Goal: Task Accomplishment & Management: Use online tool/utility

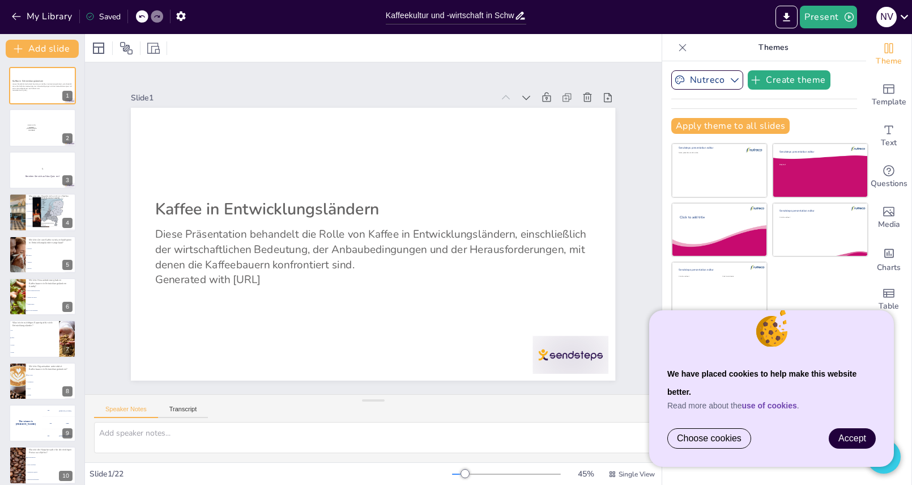
click at [860, 434] on span "Accept" at bounding box center [853, 438] width 28 height 10
checkbox input "true"
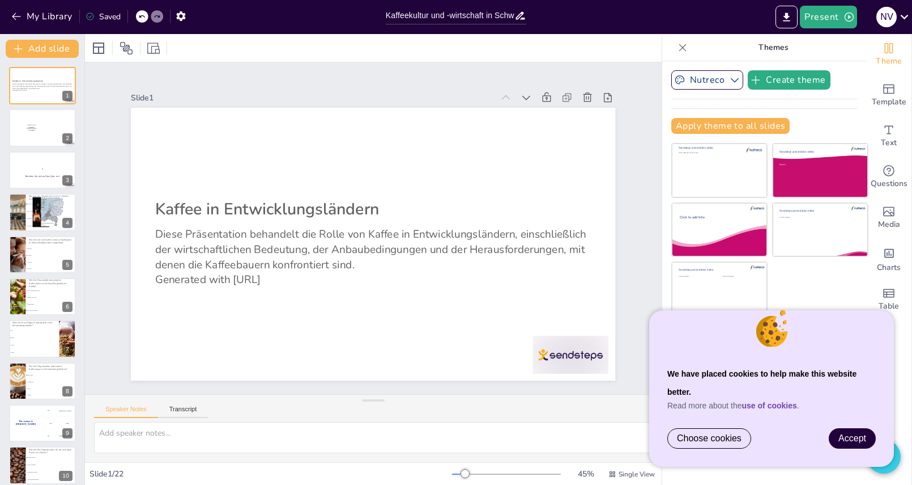
checkbox input "true"
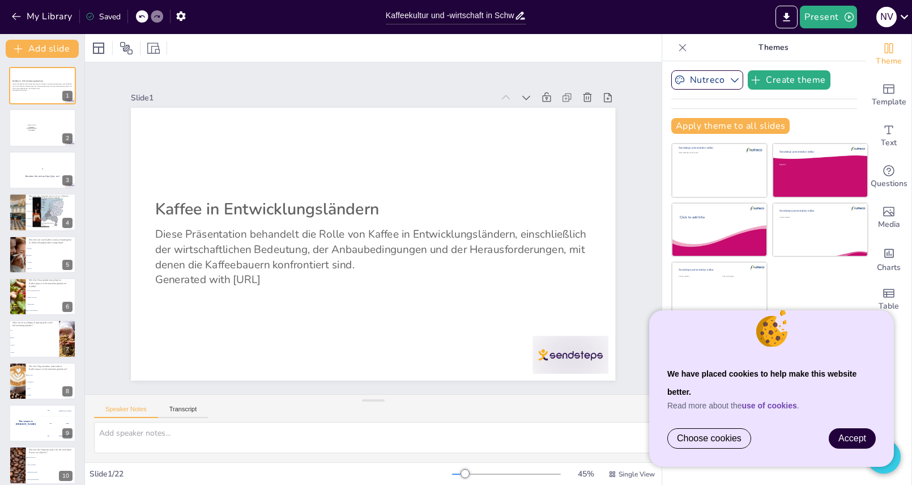
checkbox input "true"
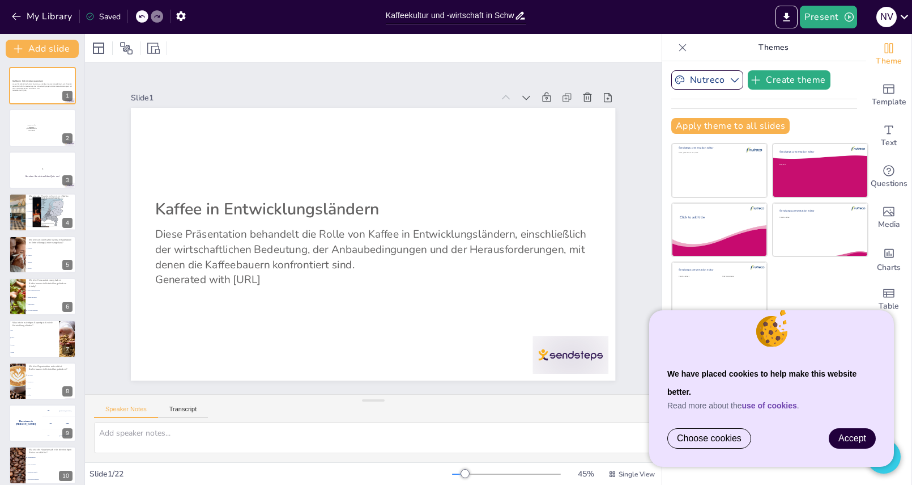
checkbox input "true"
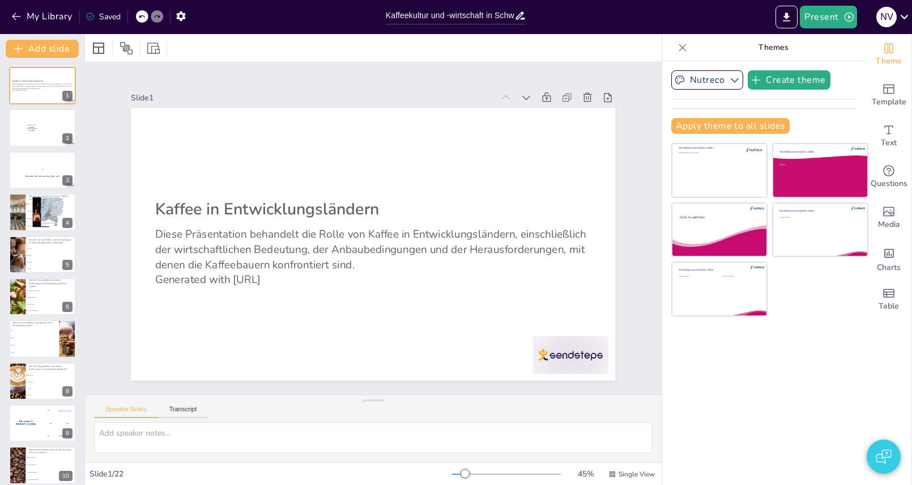
checkbox input "true"
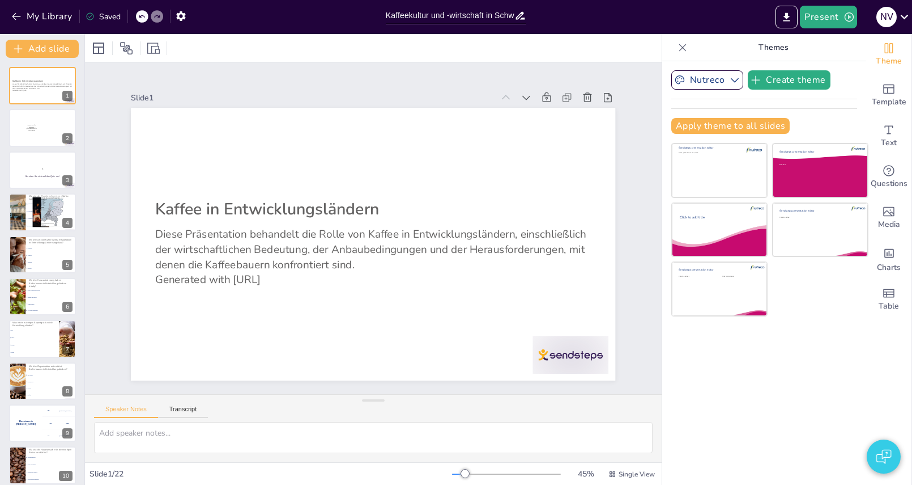
checkbox input "true"
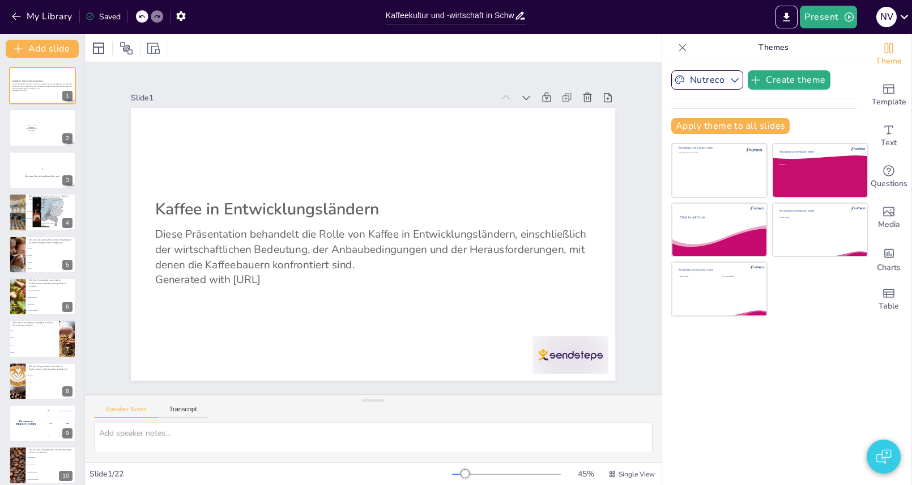
checkbox input "true"
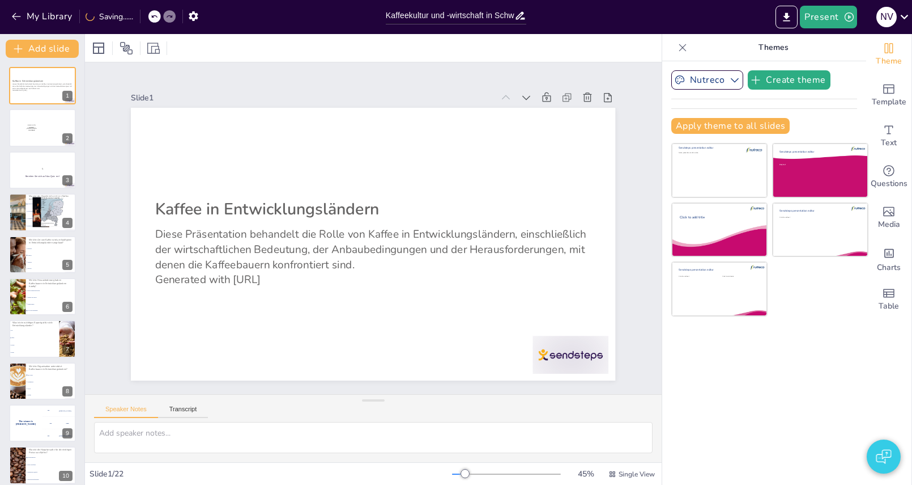
checkbox input "true"
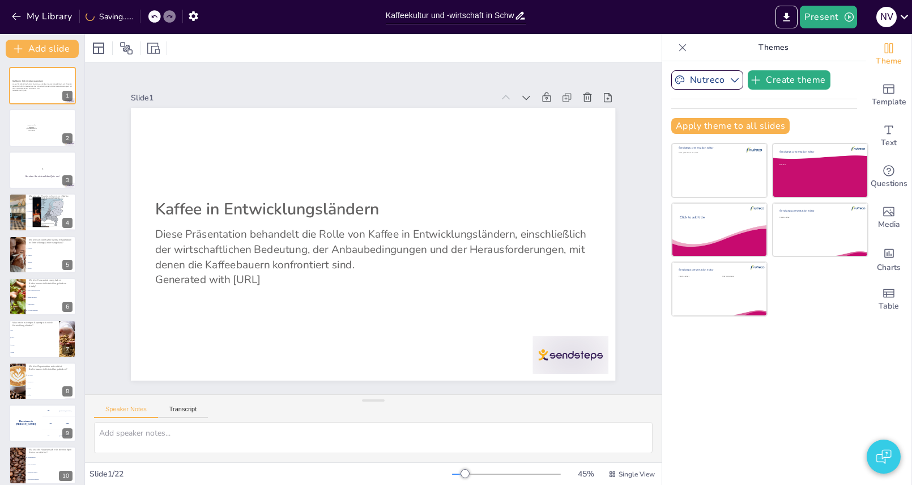
checkbox input "true"
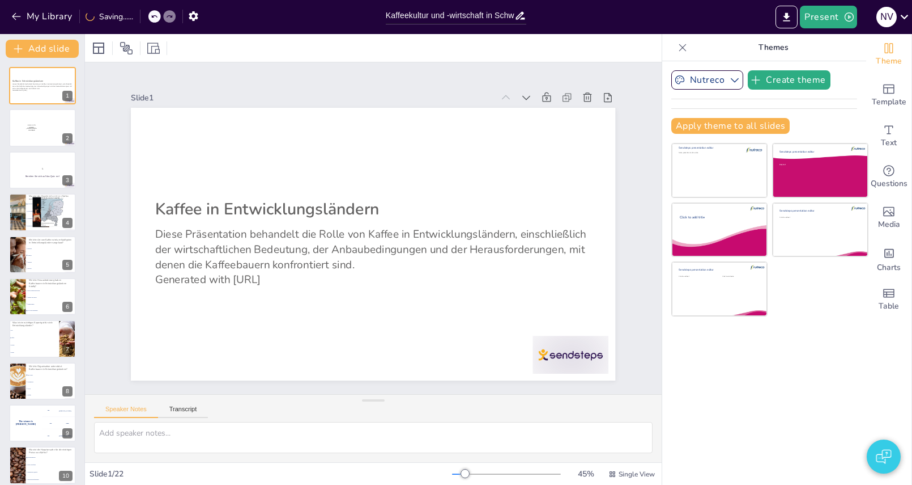
checkbox input "true"
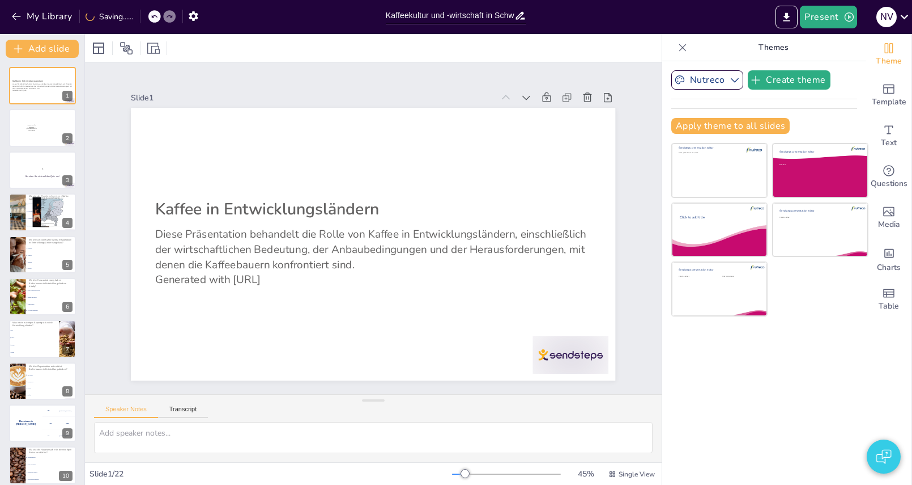
checkbox input "true"
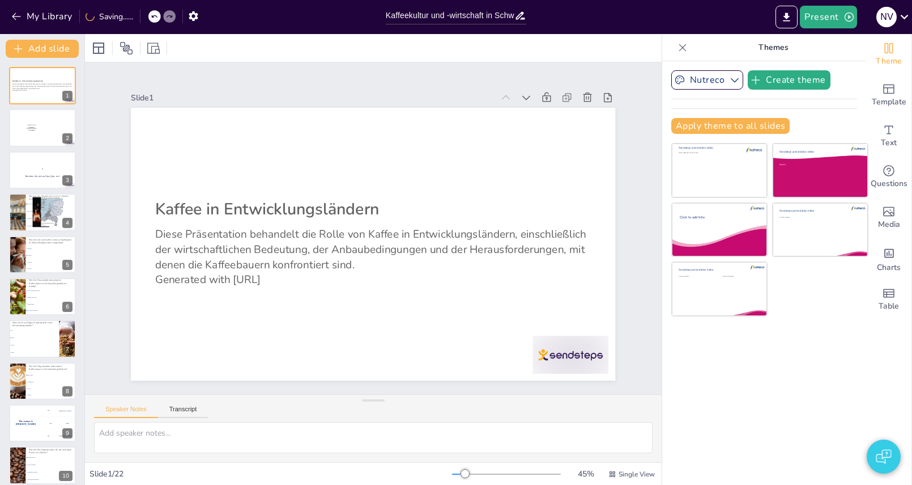
checkbox input "true"
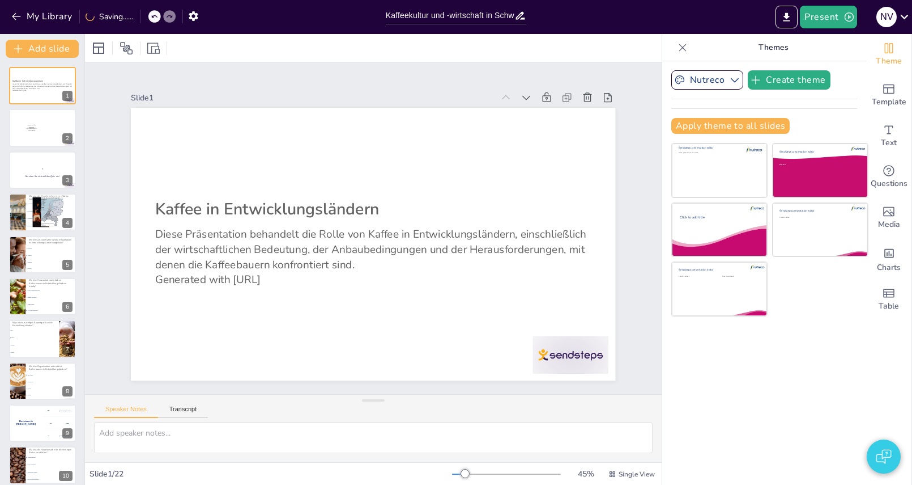
checkbox input "true"
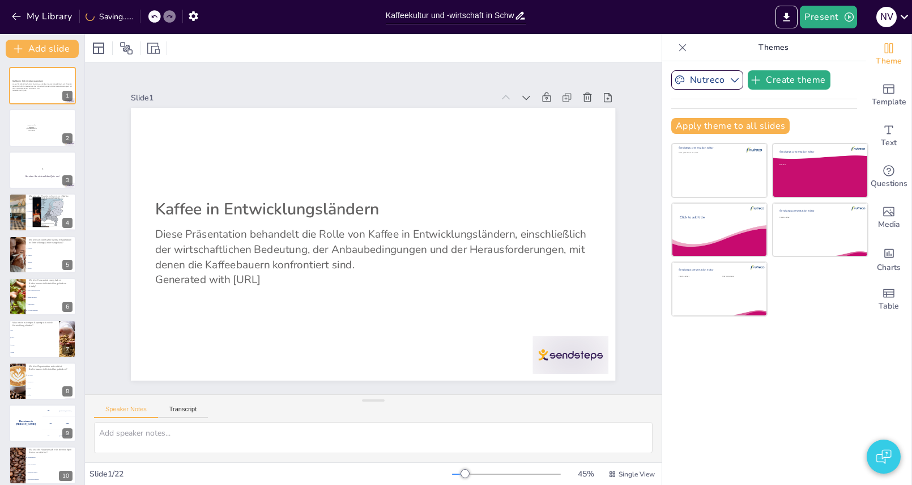
checkbox input "true"
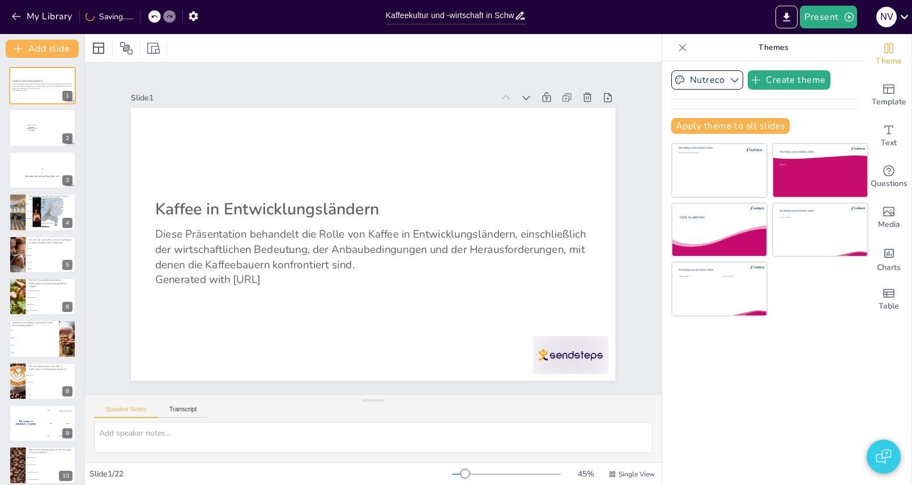
checkbox input "true"
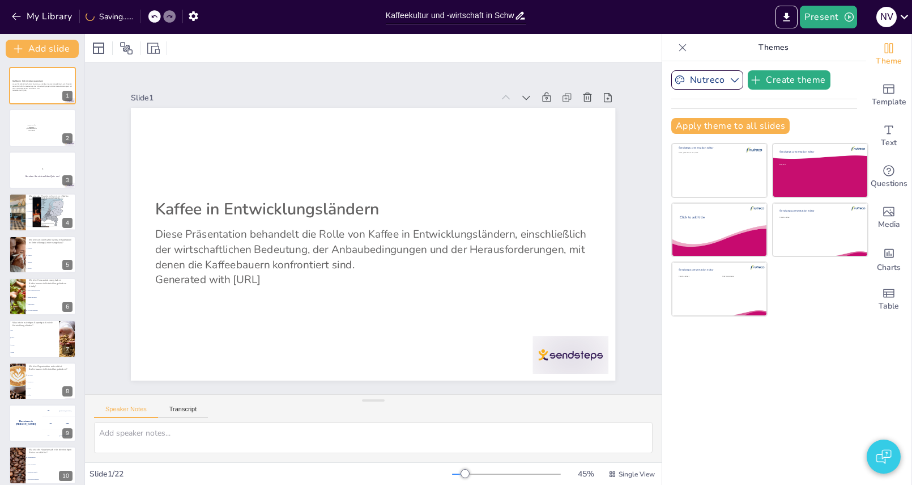
checkbox input "true"
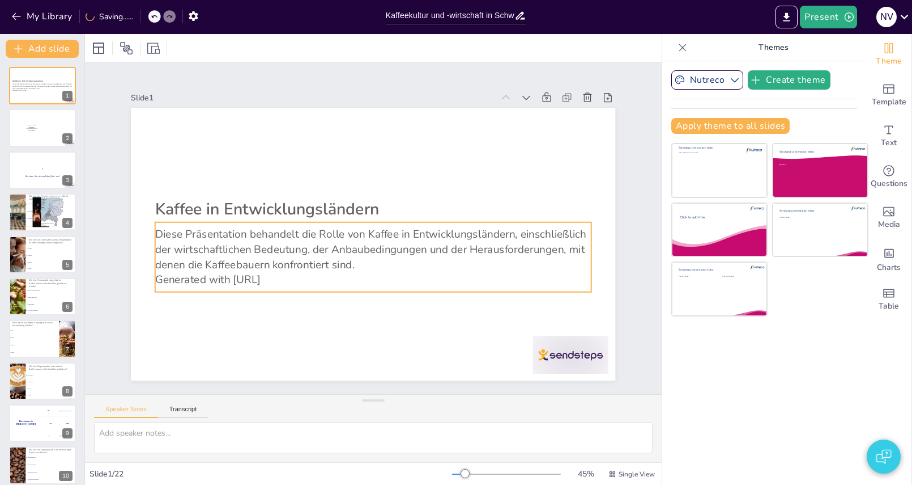
checkbox input "true"
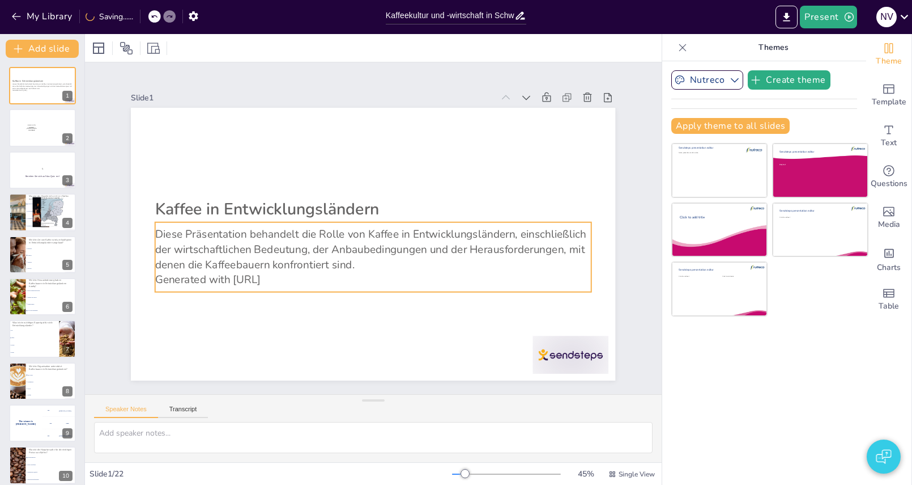
checkbox input "true"
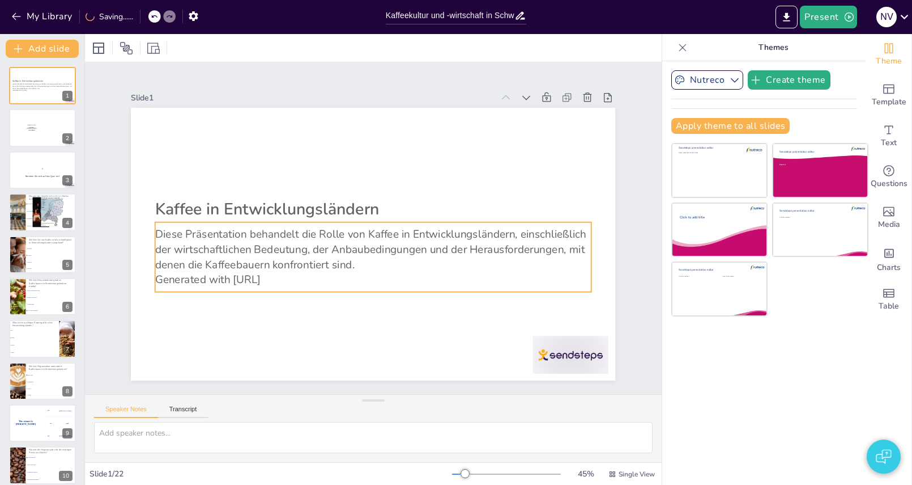
checkbox input "true"
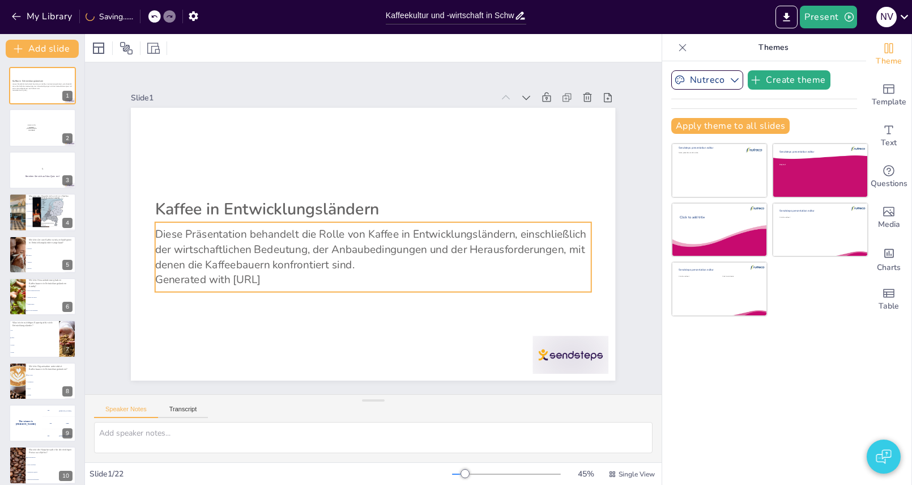
checkbox input "true"
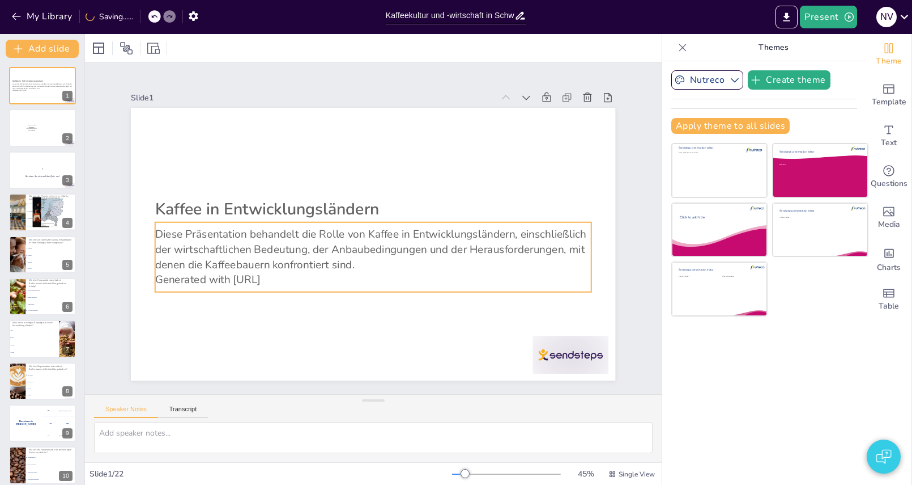
checkbox input "true"
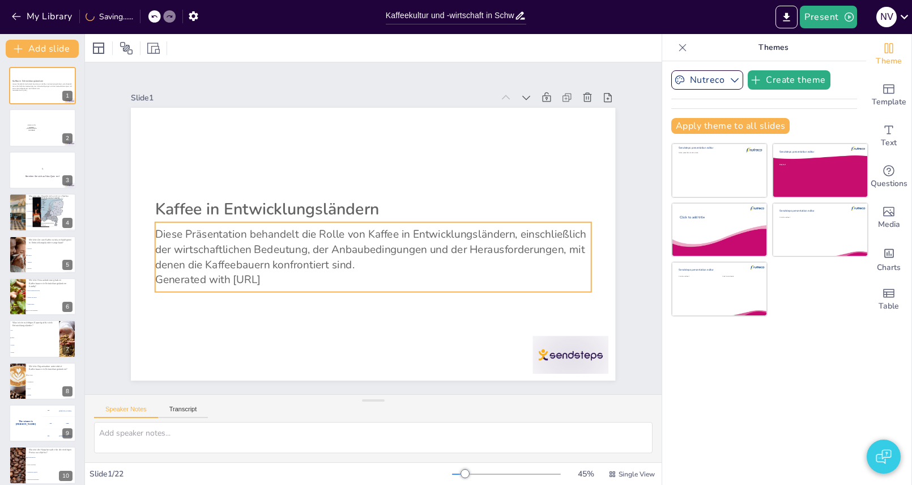
checkbox input "true"
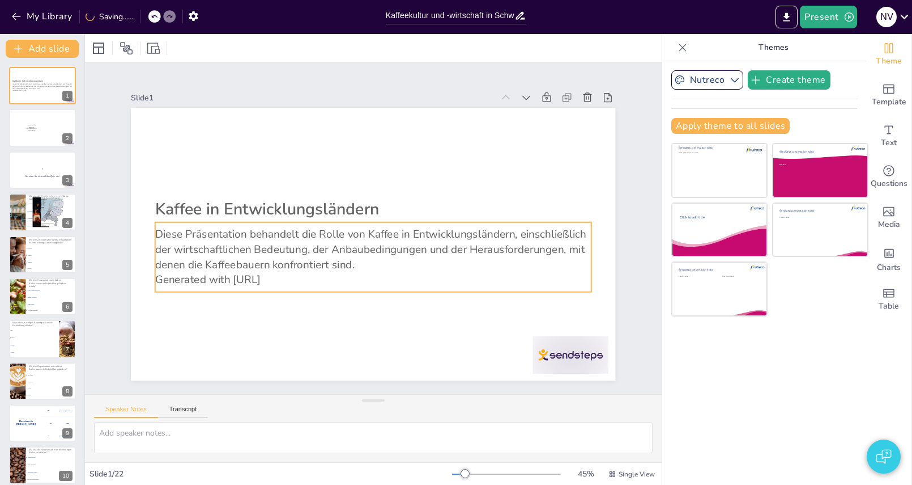
checkbox input "true"
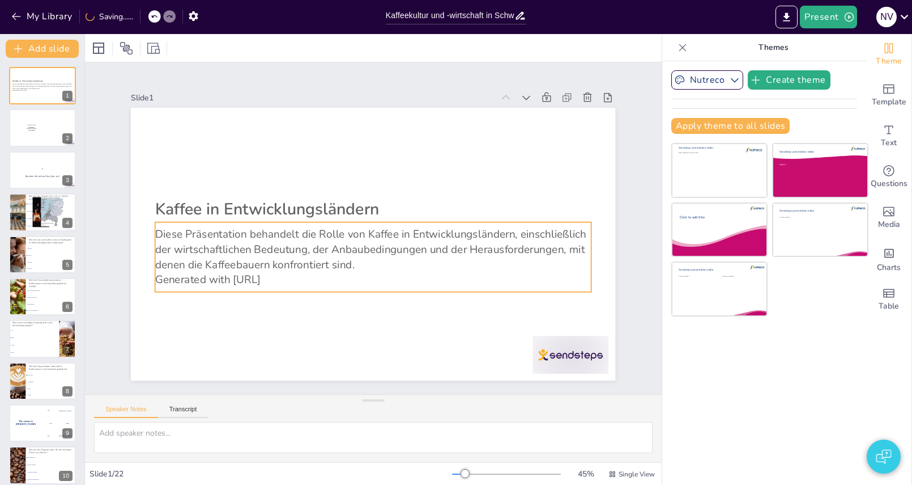
checkbox input "true"
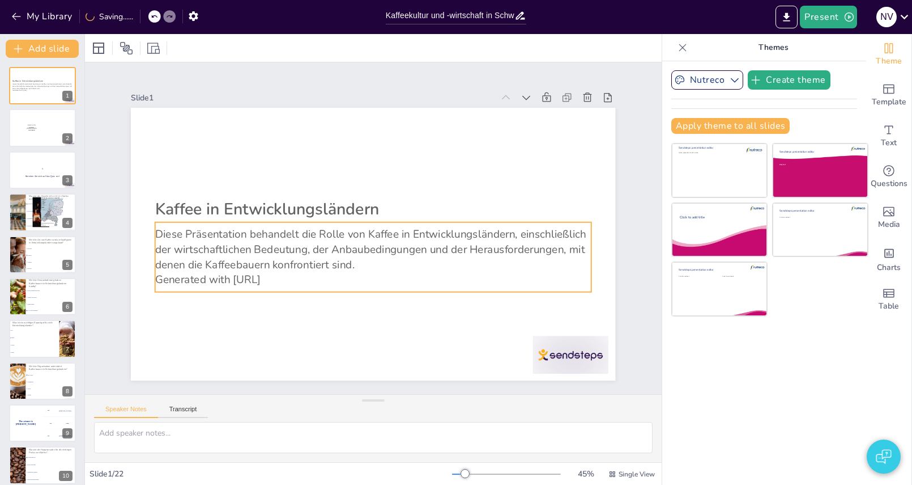
checkbox input "true"
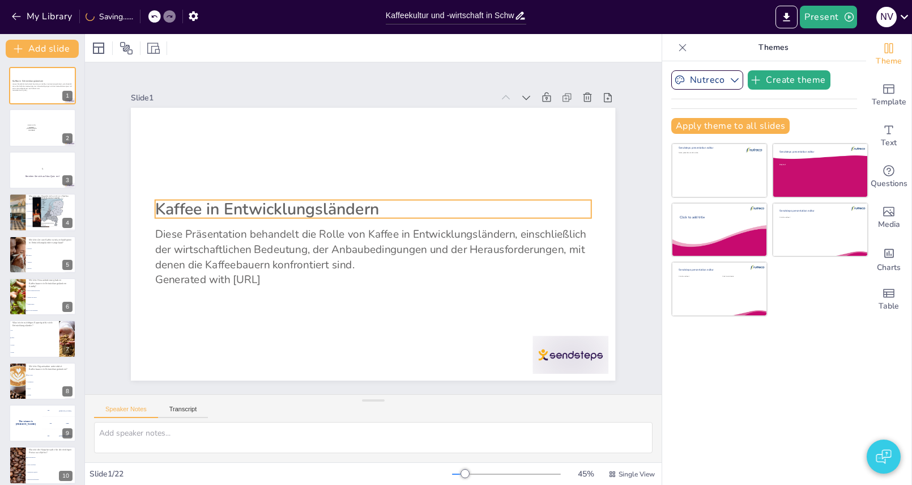
checkbox input "true"
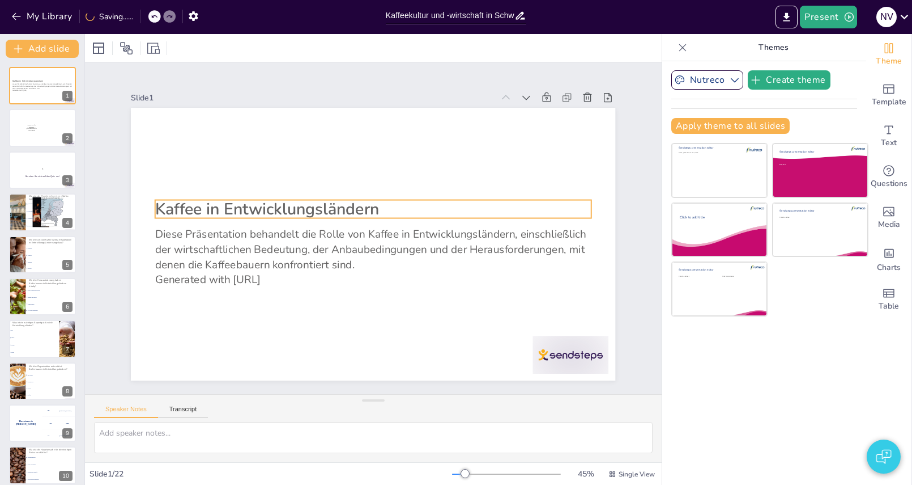
checkbox input "true"
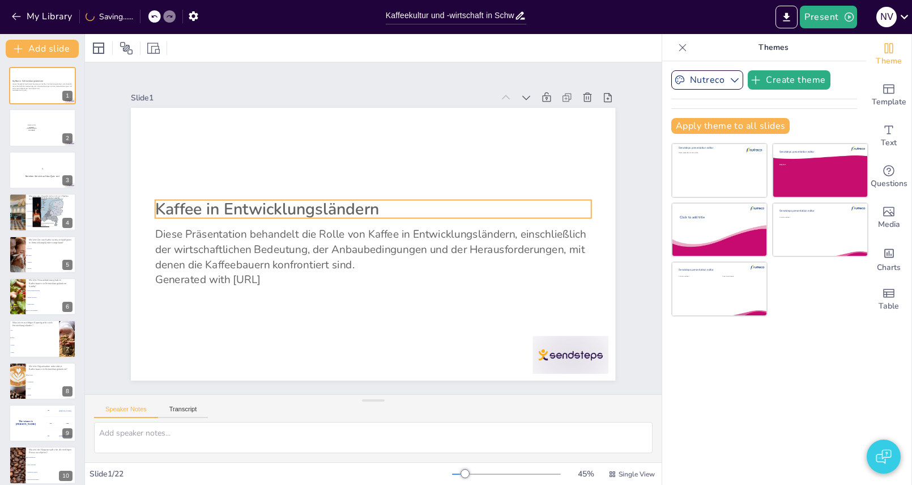
checkbox input "true"
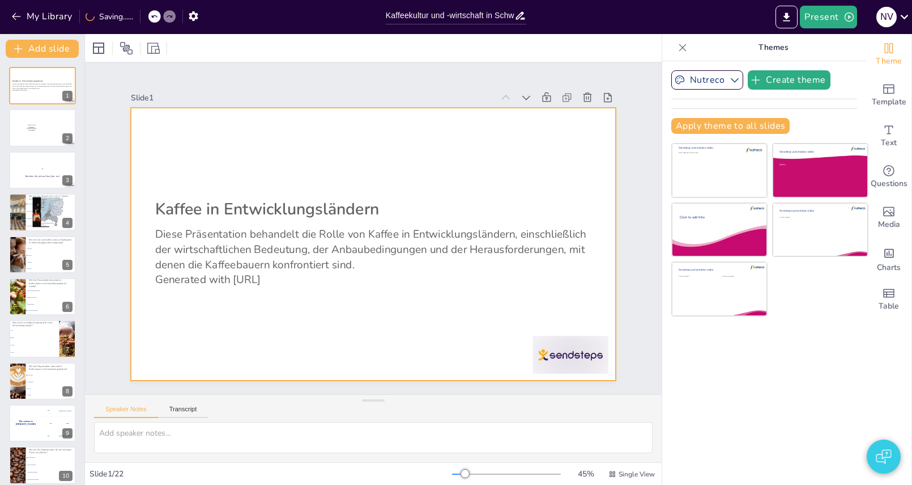
checkbox input "true"
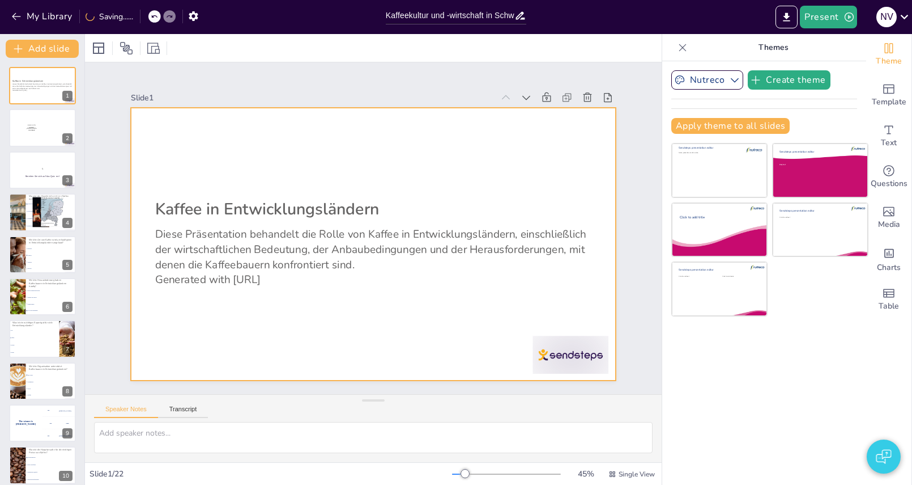
checkbox input "true"
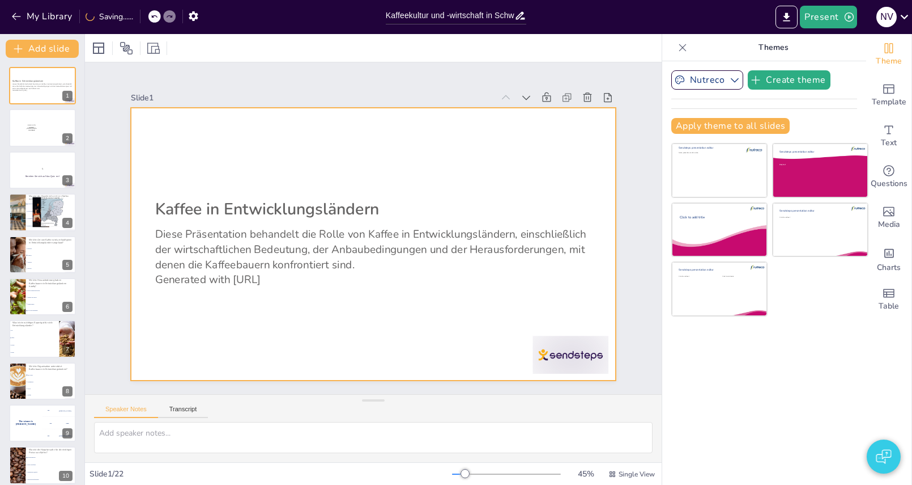
checkbox input "true"
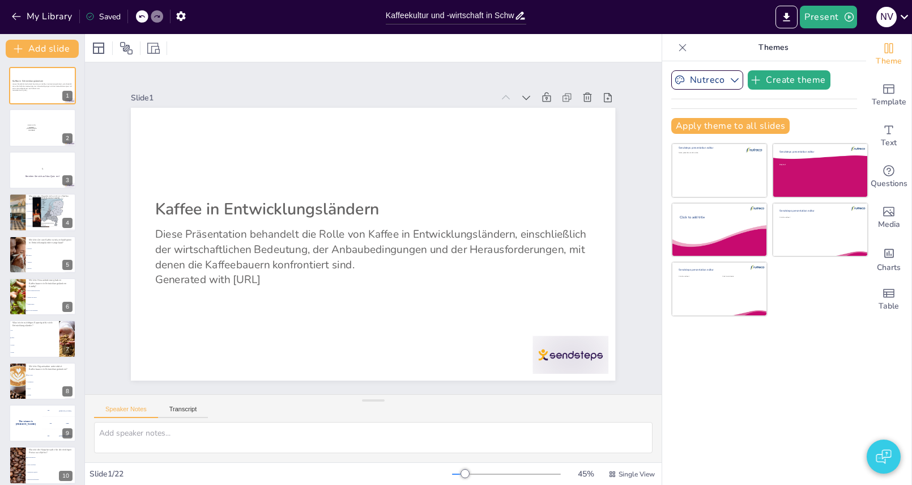
click at [683, 49] on icon at bounding box center [682, 47] width 11 height 11
checkbox input "true"
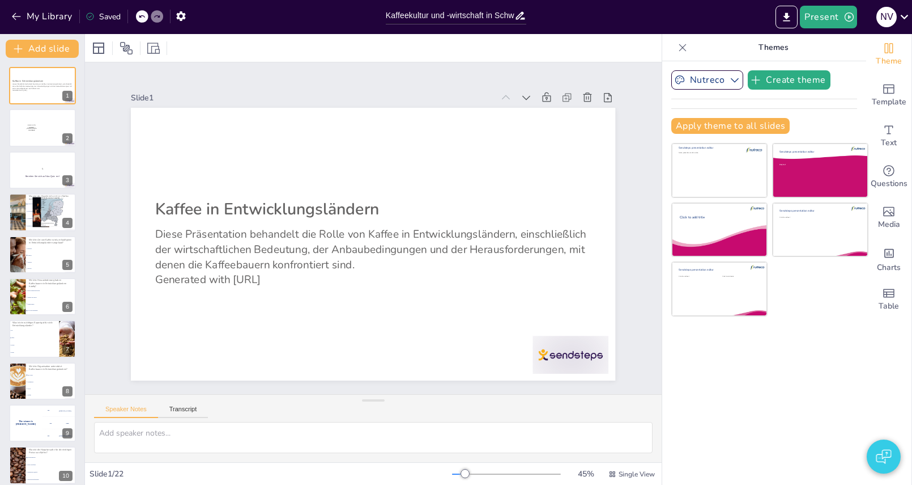
checkbox input "true"
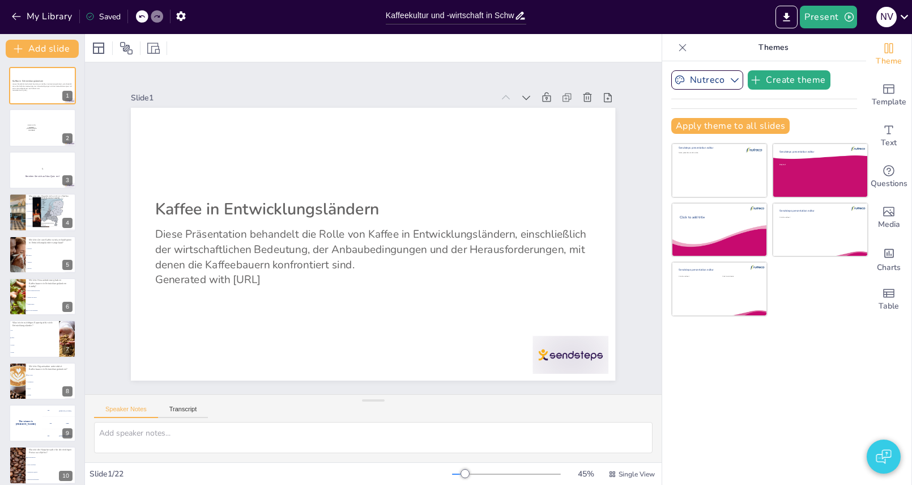
checkbox input "true"
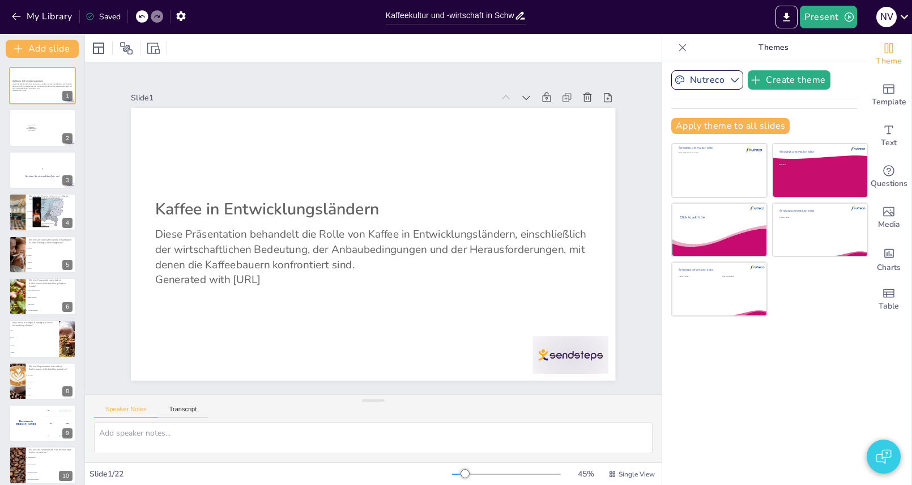
checkbox input "true"
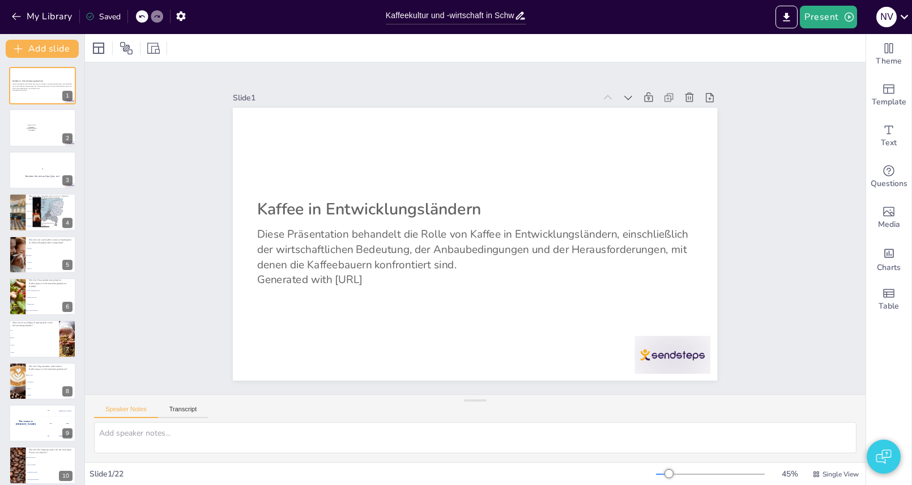
checkbox input "true"
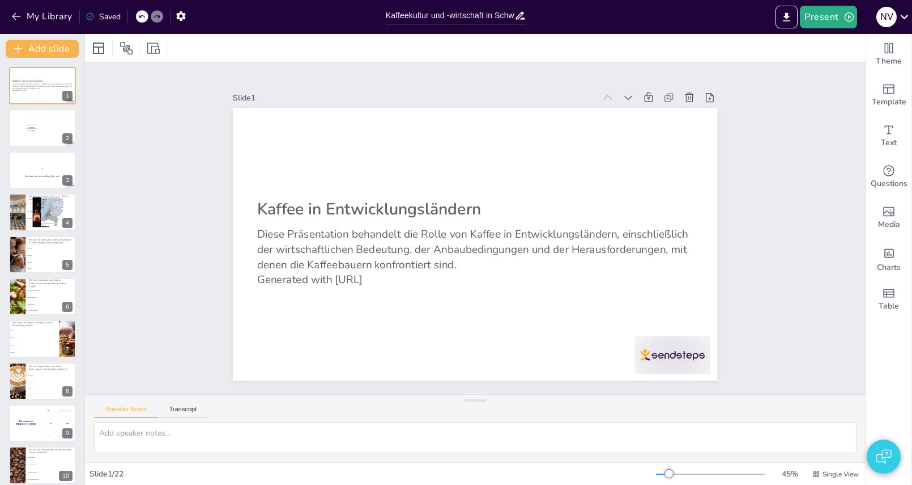
checkbox input "true"
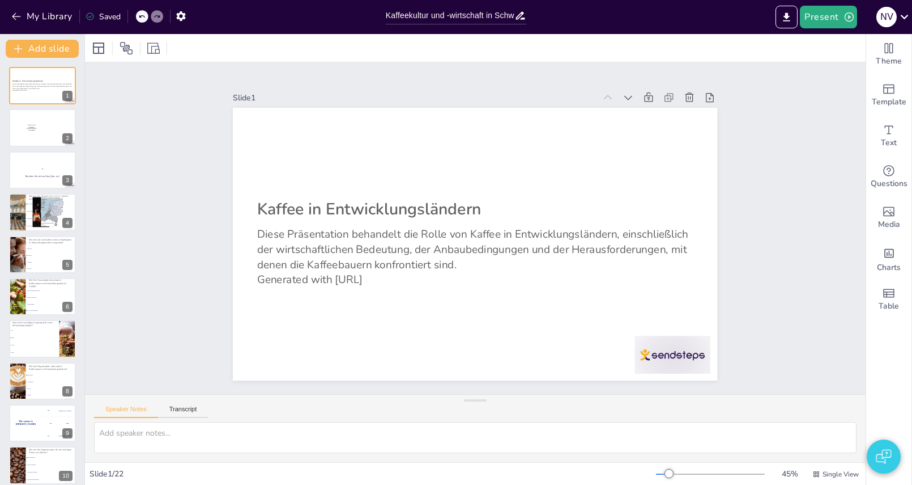
checkbox input "true"
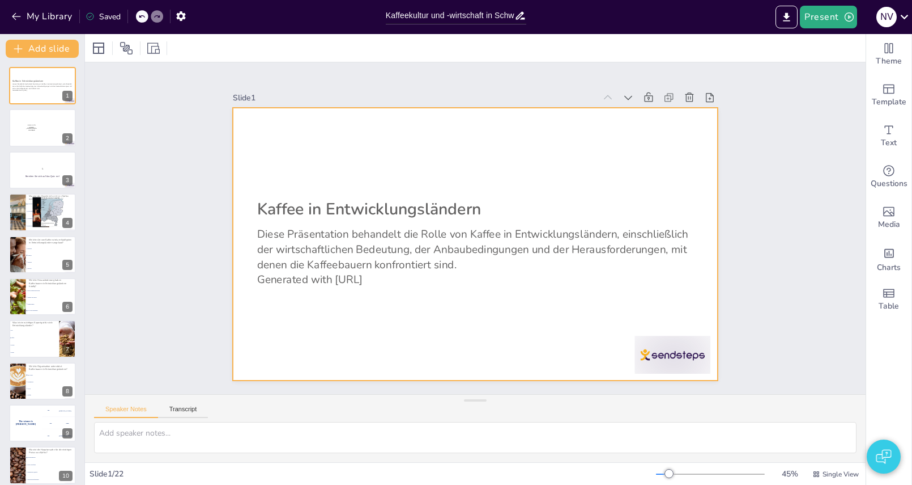
checkbox input "true"
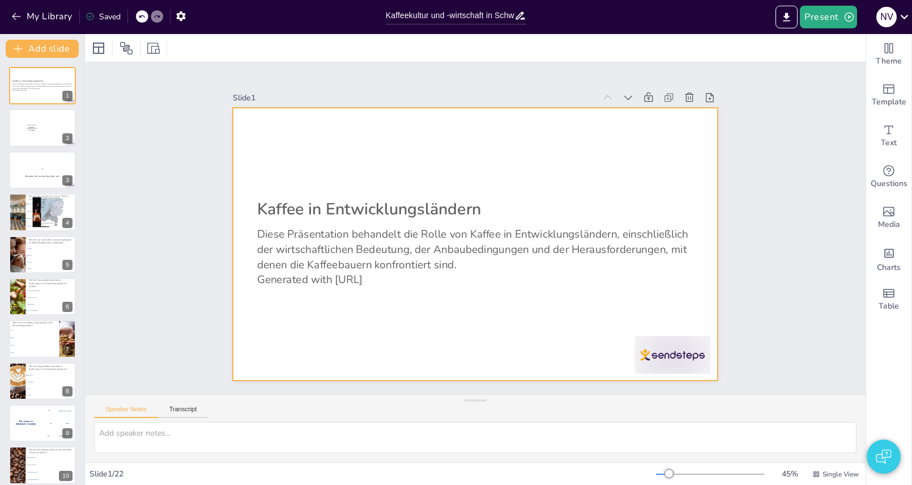
checkbox input "true"
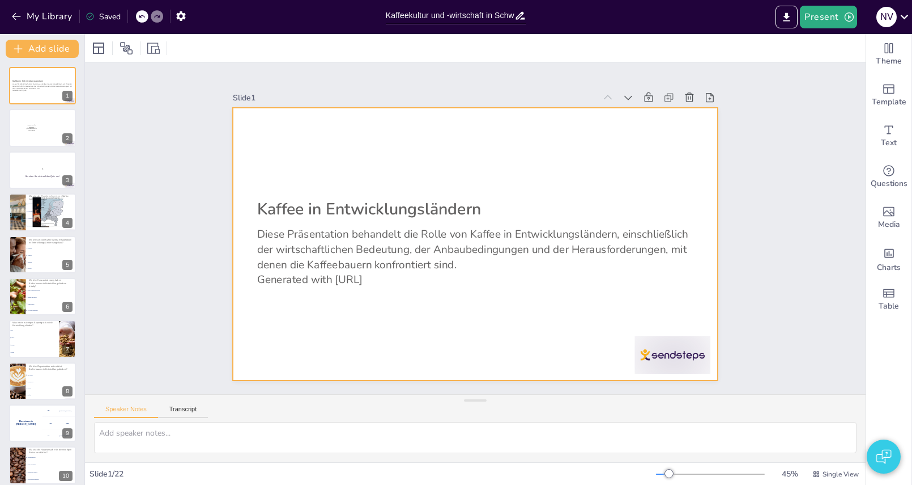
checkbox input "true"
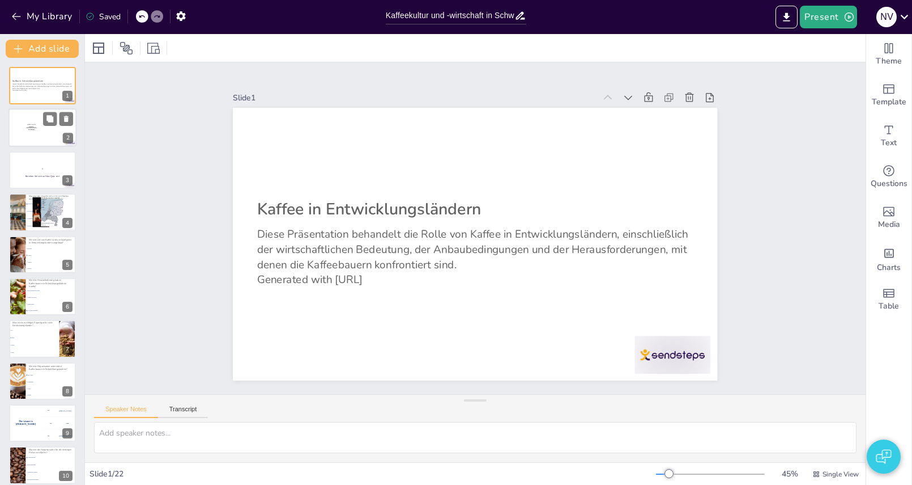
checkbox input "true"
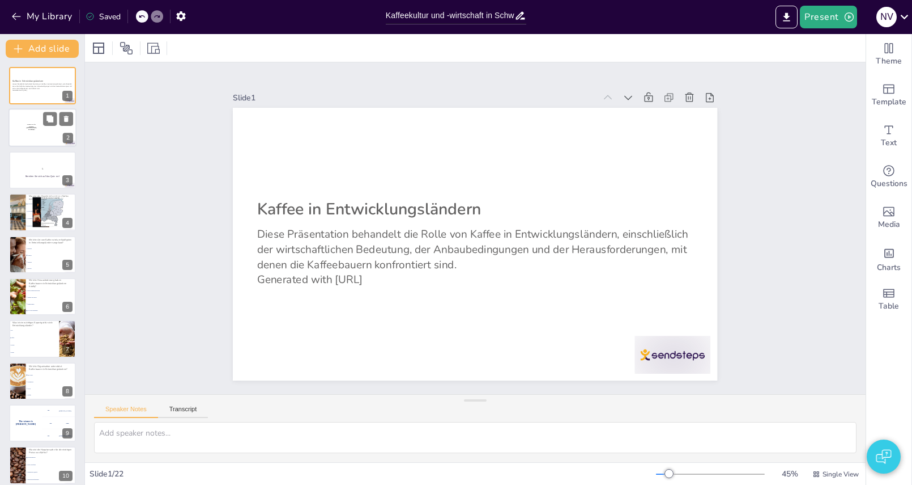
click at [32, 129] on div at bounding box center [43, 128] width 68 height 39
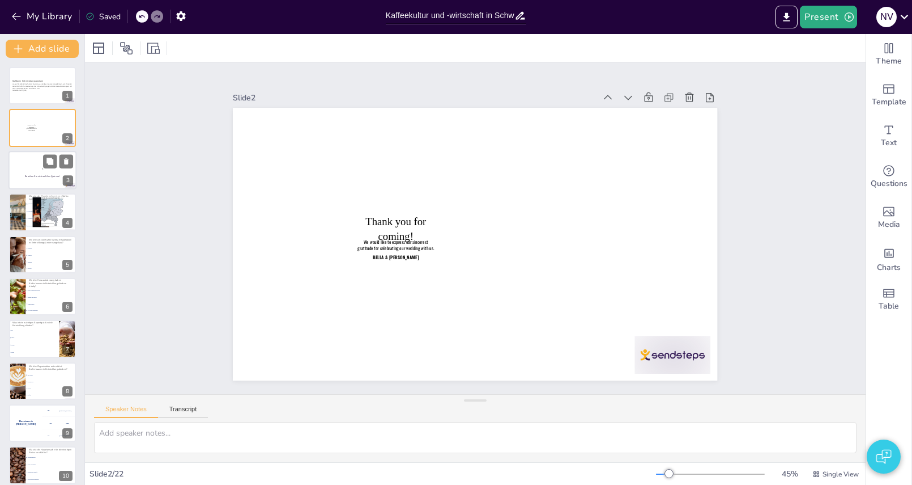
click at [50, 178] on div at bounding box center [43, 170] width 68 height 39
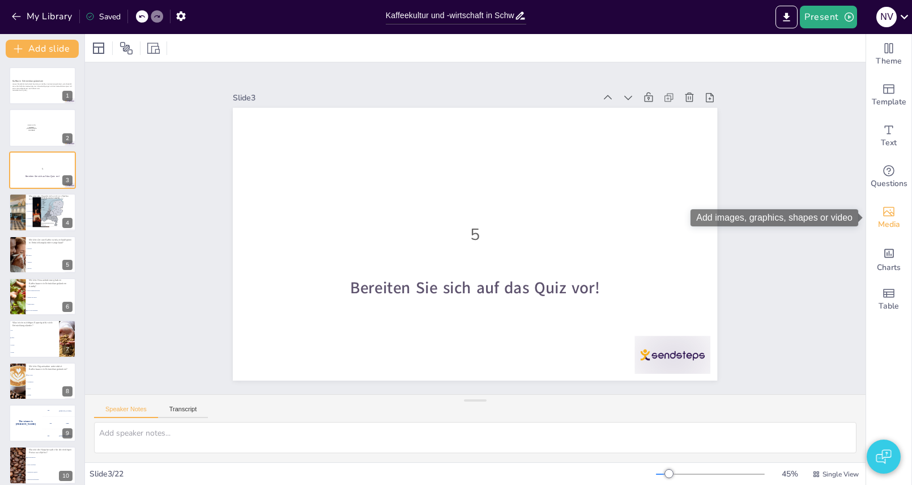
click at [894, 215] on icon "Add images, graphics, shapes or video" at bounding box center [889, 212] width 11 height 10
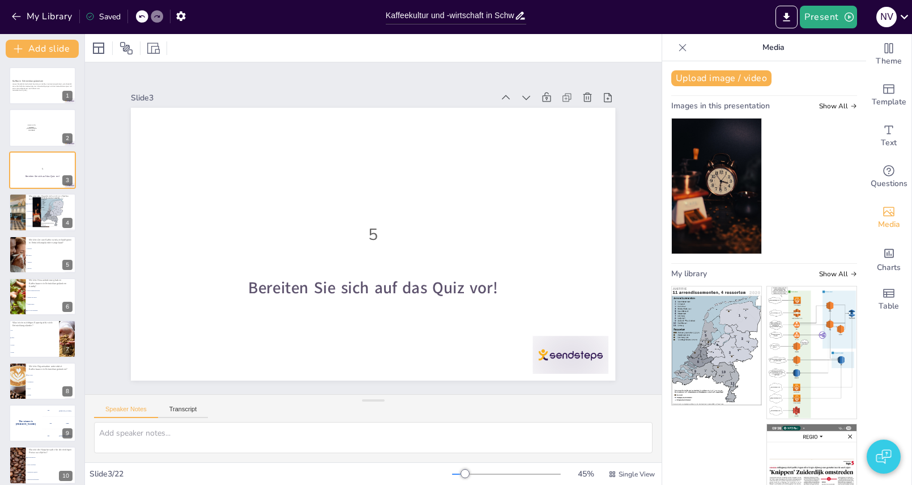
click at [682, 49] on icon at bounding box center [682, 47] width 11 height 11
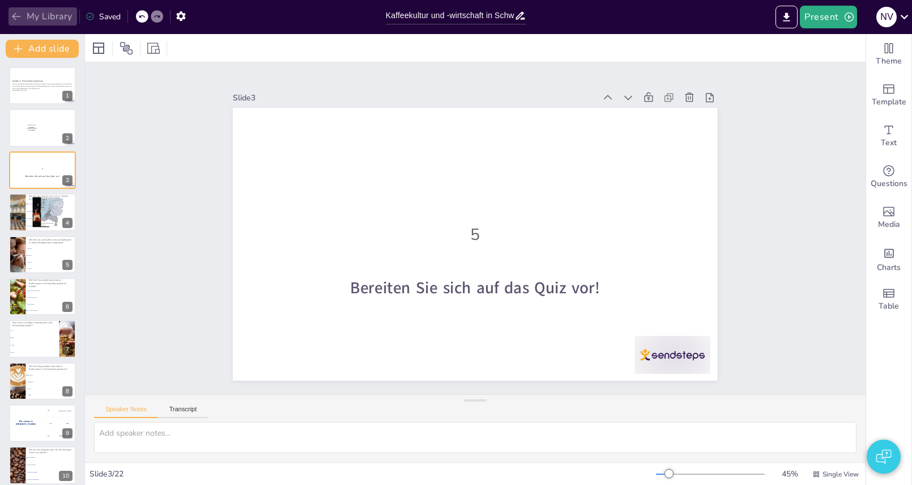
drag, startPoint x: 26, startPoint y: 14, endPoint x: 33, endPoint y: 16, distance: 8.3
click at [27, 15] on button "My Library" at bounding box center [43, 16] width 69 height 18
